Goal: Transaction & Acquisition: Register for event/course

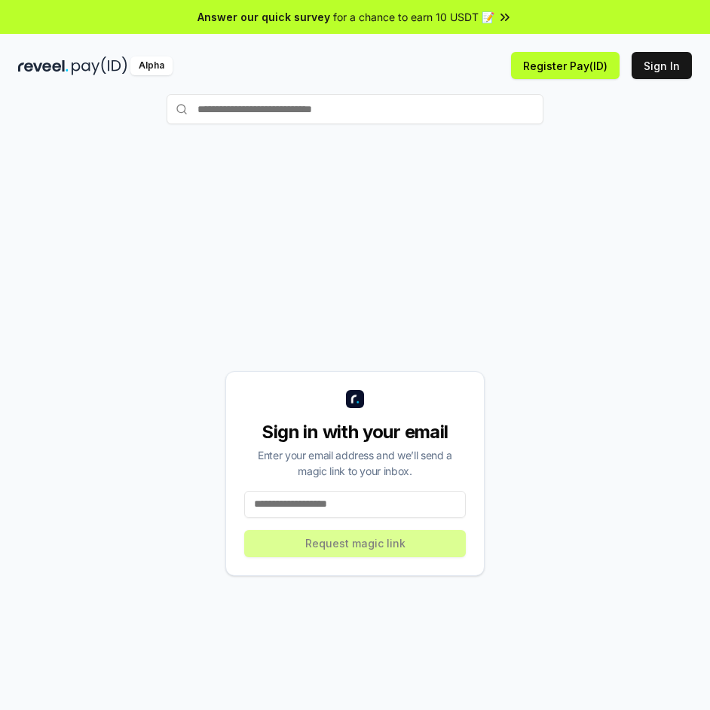
click at [288, 503] on input at bounding box center [354, 504] width 221 height 27
click at [170, 333] on div "Sign in with your email Enter your email address and we’ll send a magic link to…" at bounding box center [354, 473] width 673 height 638
drag, startPoint x: 170, startPoint y: 333, endPoint x: 255, endPoint y: 455, distance: 148.3
click at [171, 334] on div "Sign in with your email Enter your email address and we’ll send a magic link to…" at bounding box center [354, 473] width 673 height 638
click at [295, 505] on input at bounding box center [354, 504] width 221 height 27
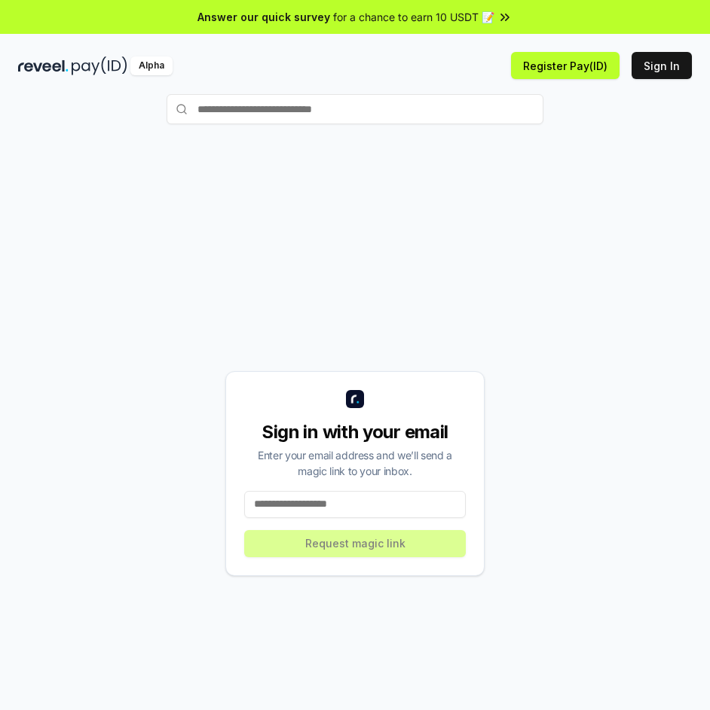
paste input "**********"
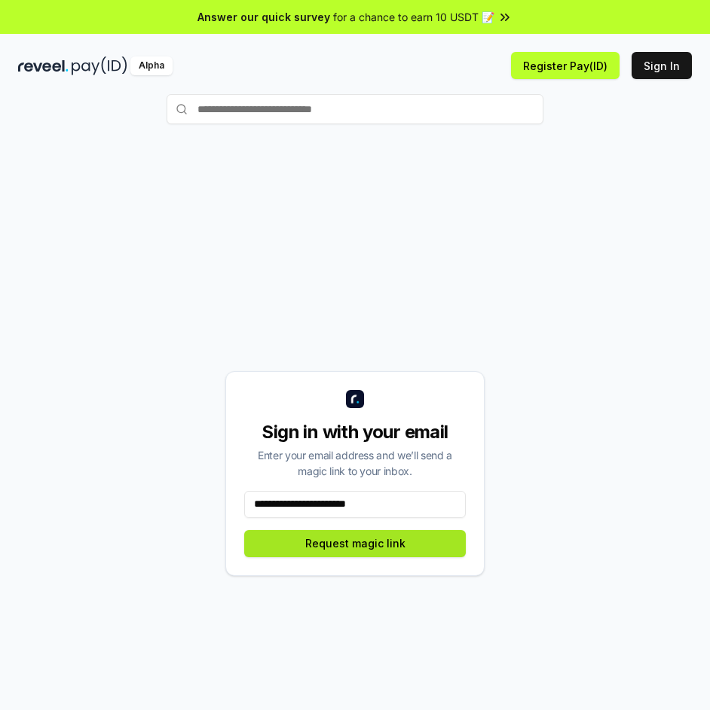
type input "**********"
click at [337, 550] on button "Request magic link" at bounding box center [354, 543] width 221 height 27
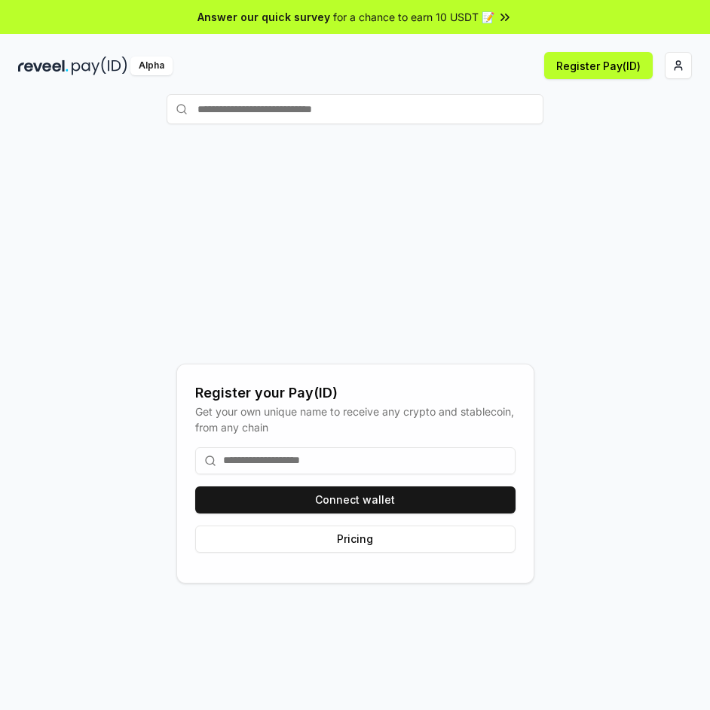
click at [337, 454] on input at bounding box center [355, 460] width 320 height 27
click at [291, 458] on input at bounding box center [355, 460] width 320 height 27
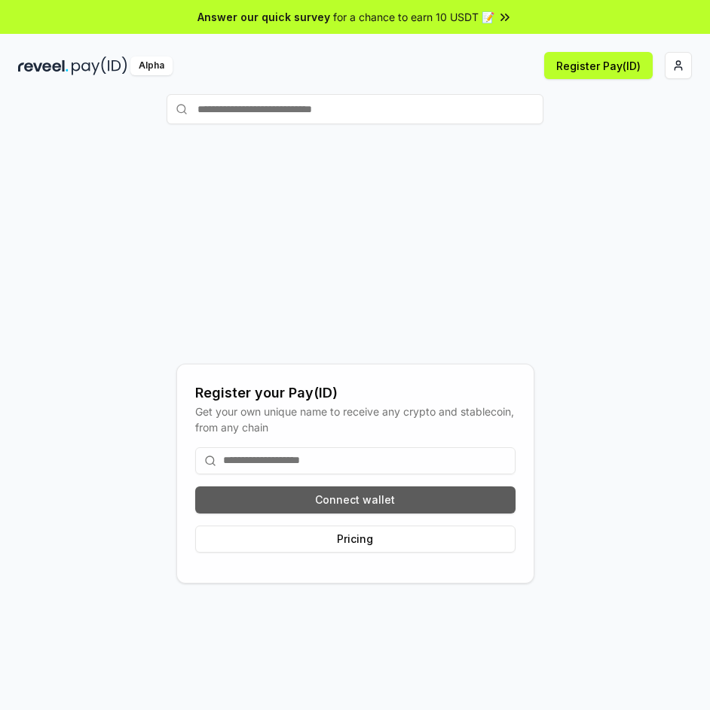
click at [374, 489] on button "Connect wallet" at bounding box center [355, 500] width 320 height 27
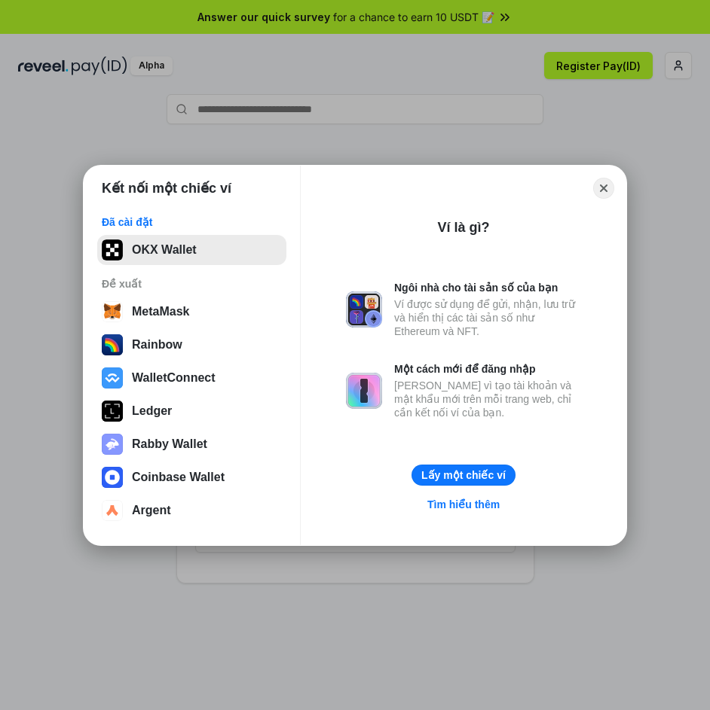
click at [166, 240] on button "OKX Wallet" at bounding box center [191, 250] width 189 height 30
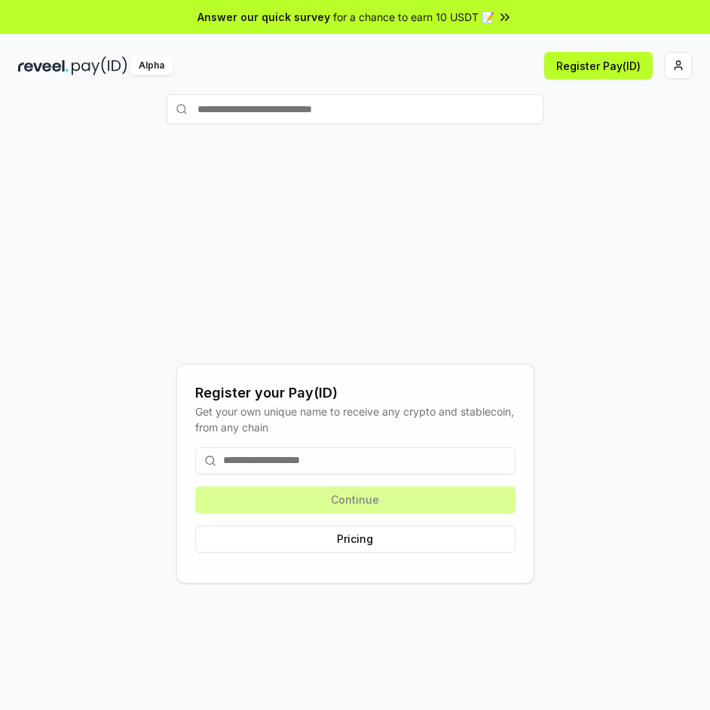
click at [337, 468] on input at bounding box center [355, 460] width 320 height 27
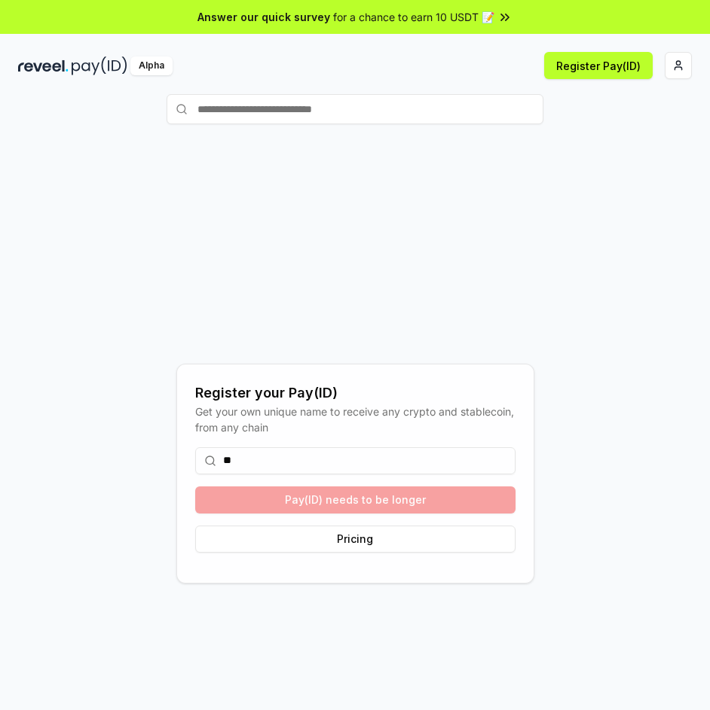
type input "*"
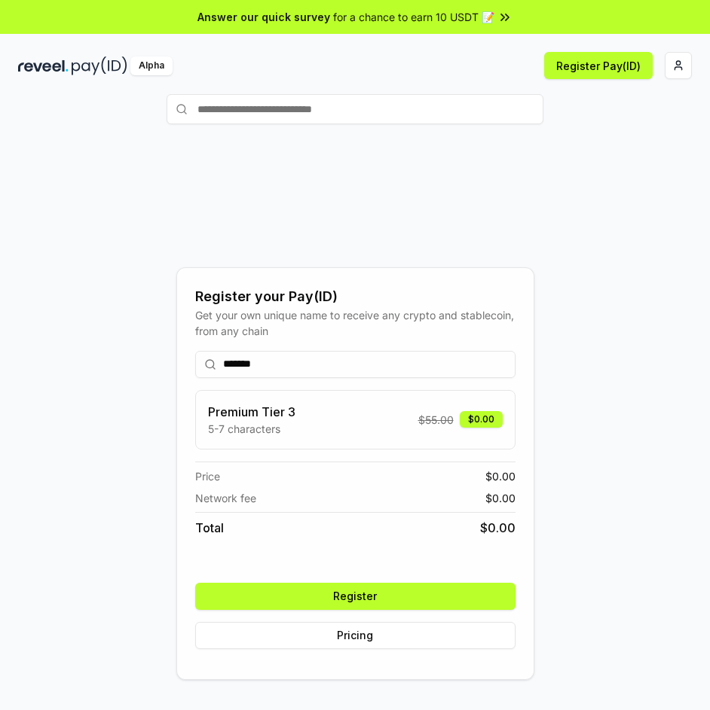
type input "*******"
click at [365, 598] on div "******* Premium Tier 3 5-7 characters $ 55.00 $0.00 Price $ 0.00 Network fee $ …" at bounding box center [355, 500] width 320 height 322
click at [366, 603] on button "Register" at bounding box center [355, 596] width 320 height 27
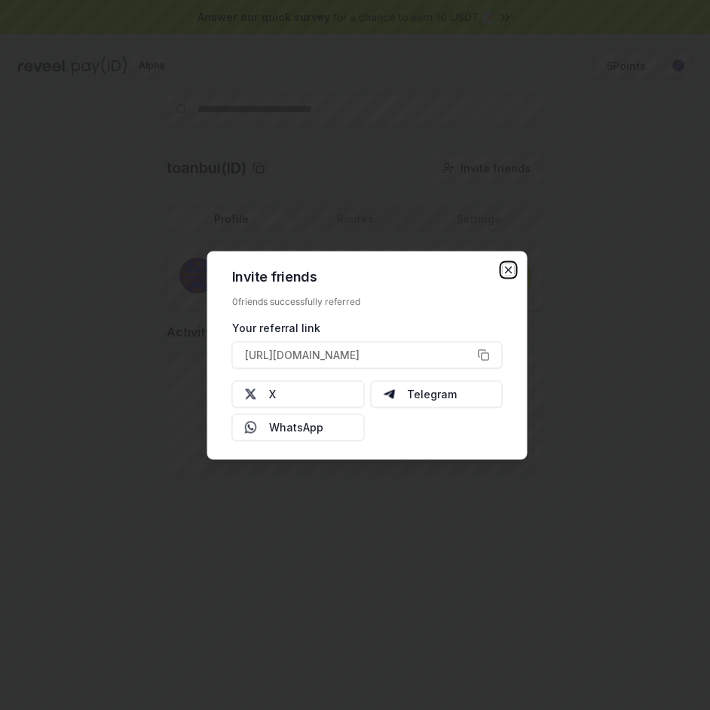
click at [510, 270] on icon "button" at bounding box center [508, 270] width 12 height 12
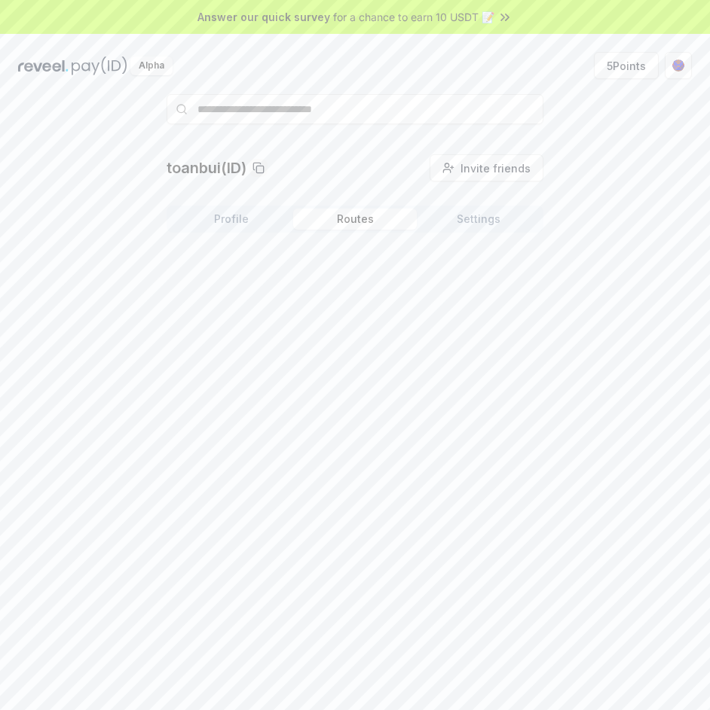
click at [346, 220] on button "Routes" at bounding box center [355, 219] width 124 height 21
click at [255, 223] on button "Profile" at bounding box center [231, 219] width 124 height 21
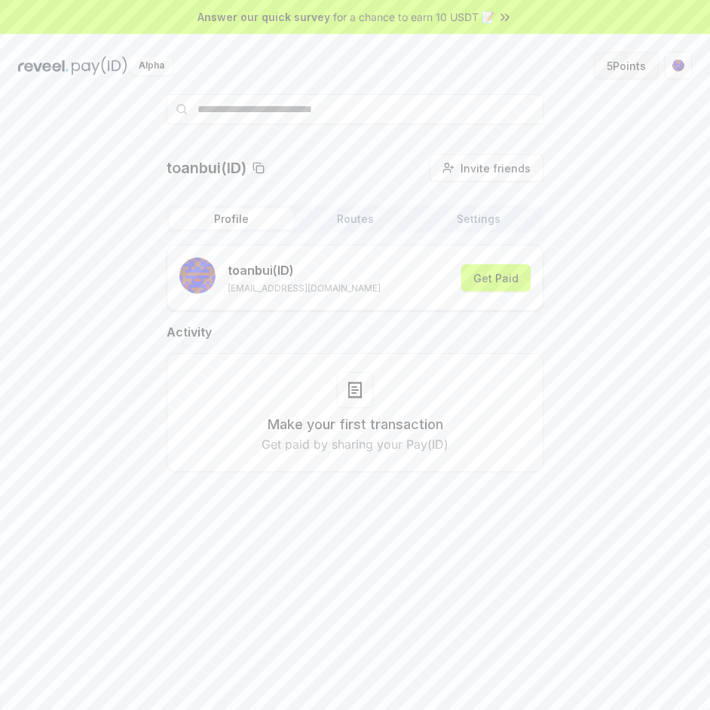
click at [636, 66] on button "5 Points" at bounding box center [626, 65] width 65 height 27
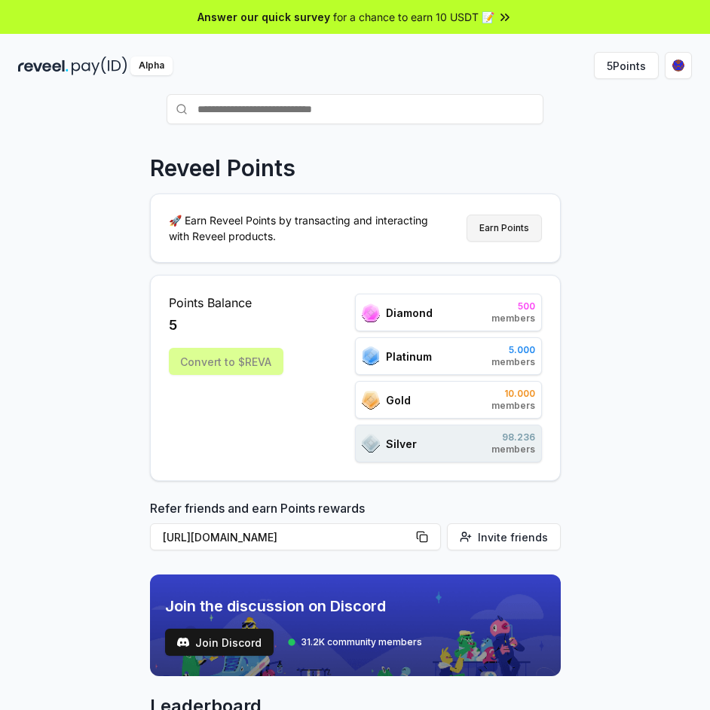
click at [510, 227] on button "Earn Points" at bounding box center [503, 228] width 75 height 27
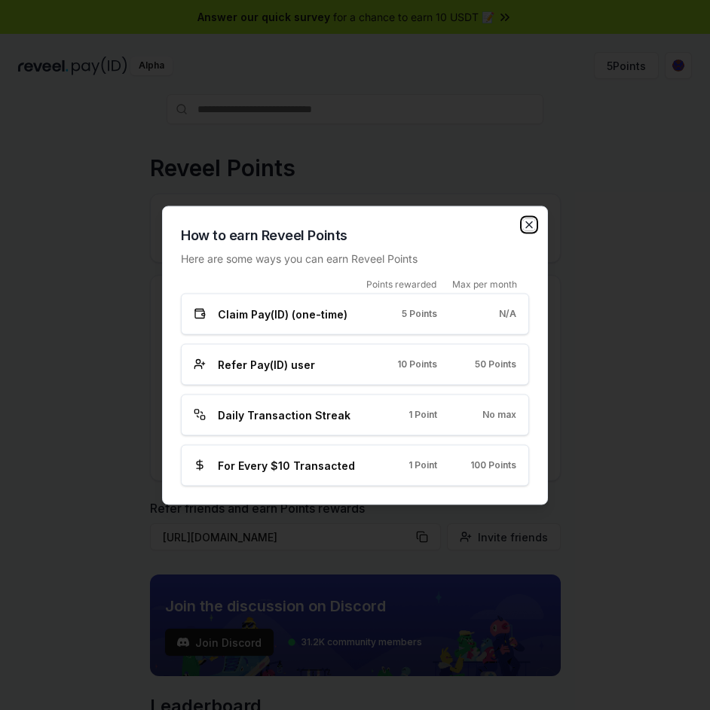
click at [531, 221] on icon "button" at bounding box center [529, 224] width 12 height 12
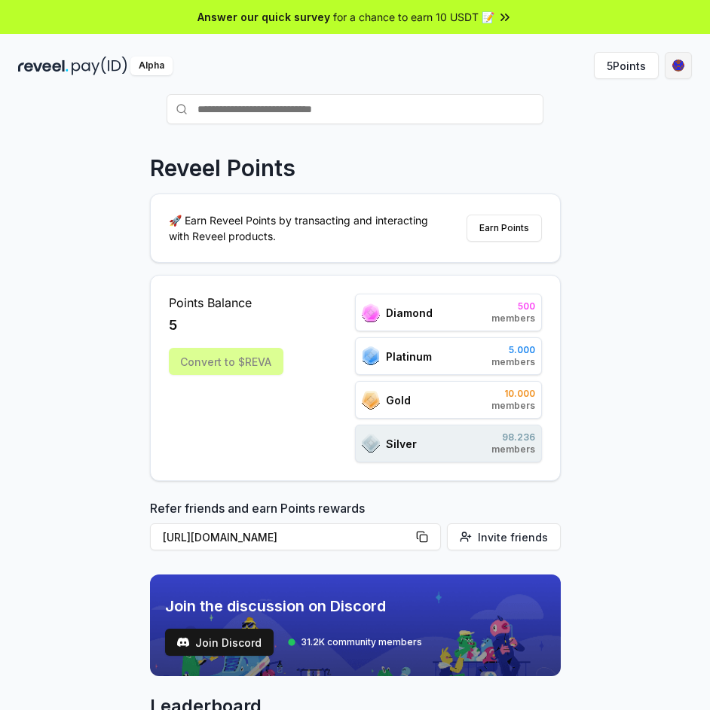
click at [671, 66] on html "Answer our quick survey for a chance to earn 10 USDT 📝 Alpha 5 Points Reveel Po…" at bounding box center [355, 355] width 710 height 710
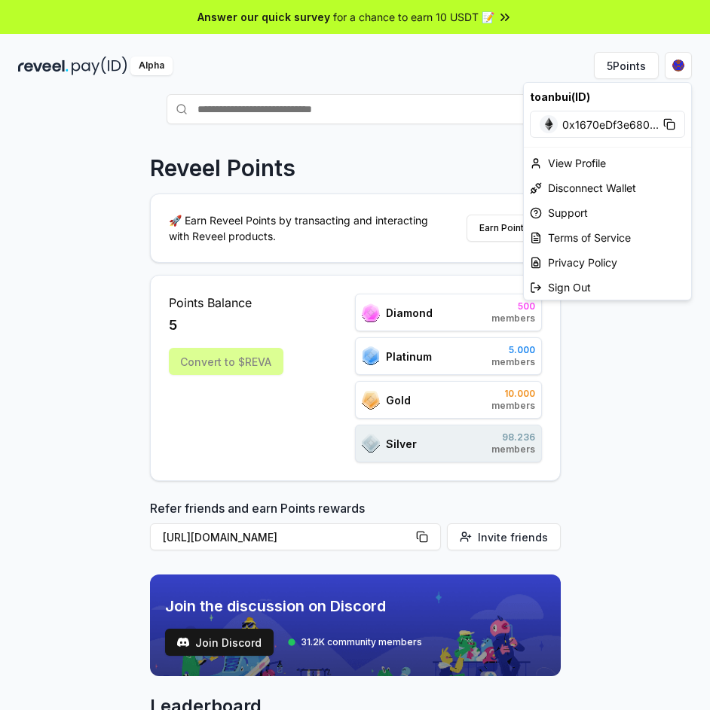
click at [365, 66] on html "Answer our quick survey for a chance to earn 10 USDT 📝 Alpha 5 Points Reveel Po…" at bounding box center [355, 355] width 710 height 710
